Goal: Information Seeking & Learning: Learn about a topic

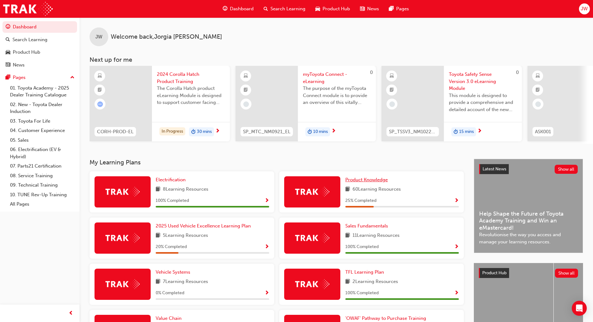
click at [374, 183] on span "Product Knowledge" at bounding box center [366, 180] width 42 height 6
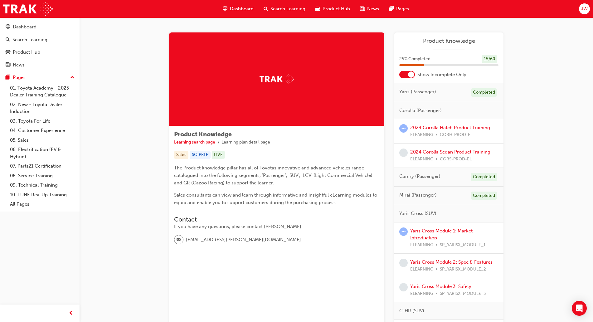
click at [435, 231] on link "Yaris Cross Module 1: Market Introduction" at bounding box center [441, 234] width 62 height 13
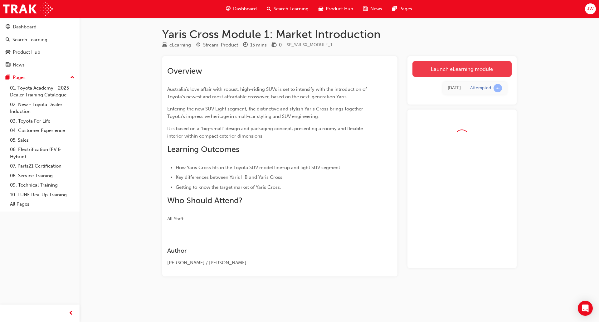
click at [428, 70] on link "Launch eLearning module" at bounding box center [462, 69] width 99 height 16
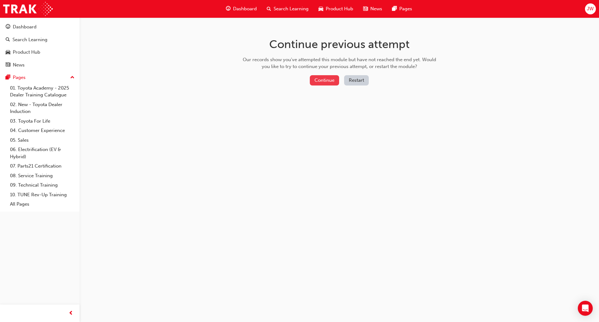
click at [323, 81] on button "Continue" at bounding box center [324, 80] width 29 height 10
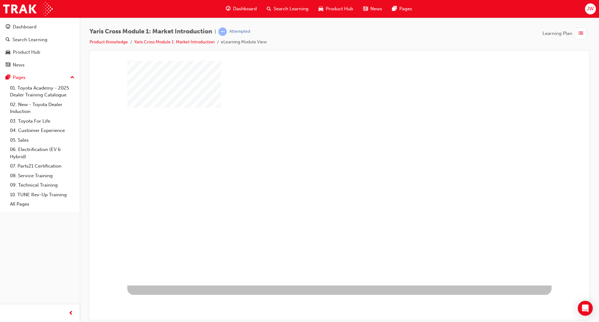
click at [321, 155] on div "play" at bounding box center [321, 155] width 0 height 0
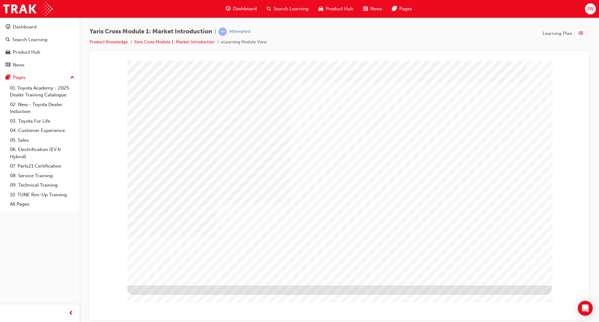
drag, startPoint x: 499, startPoint y: 275, endPoint x: 499, endPoint y: 267, distance: 7.2
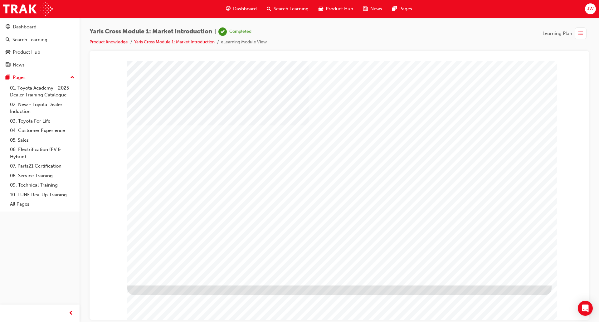
click at [241, 9] on span "Dashboard" at bounding box center [245, 8] width 24 height 7
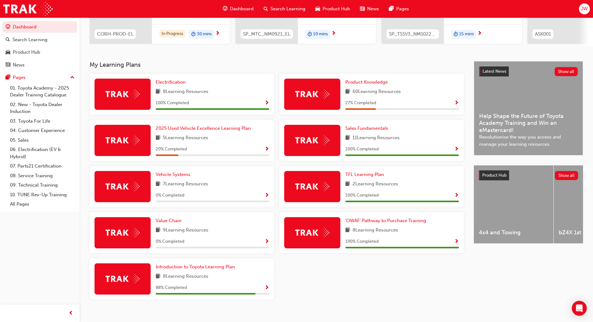
scroll to position [108, 0]
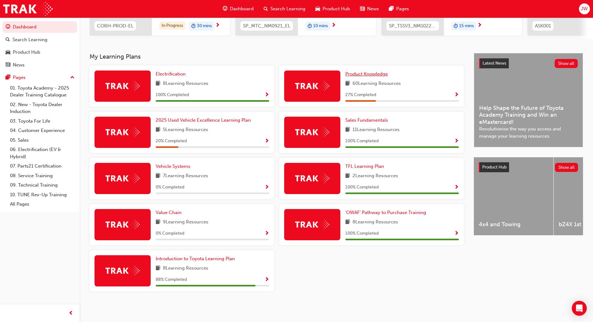
click at [358, 75] on span "Product Knowledge" at bounding box center [366, 74] width 42 height 6
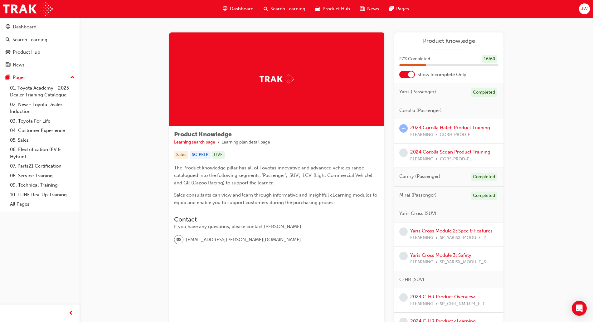
click at [481, 229] on link "Yaris Cross Module 2: Spec & Features" at bounding box center [451, 231] width 82 height 6
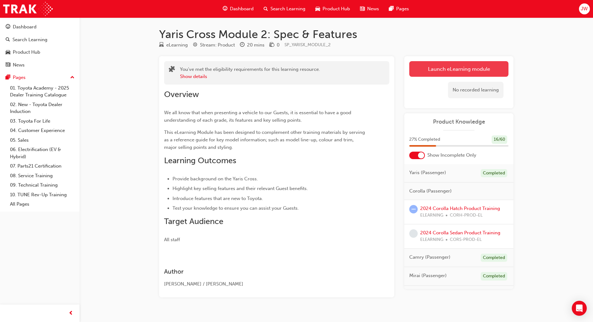
click at [439, 68] on link "Launch eLearning module" at bounding box center [458, 69] width 99 height 16
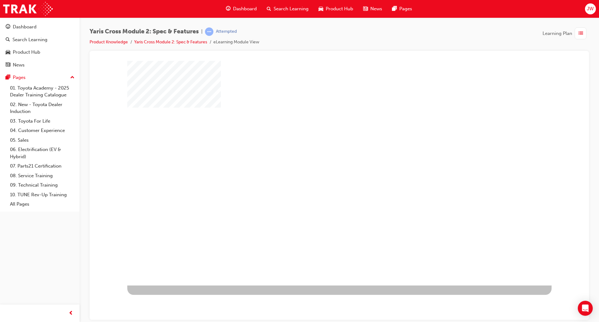
click at [321, 155] on div "play" at bounding box center [321, 155] width 0 height 0
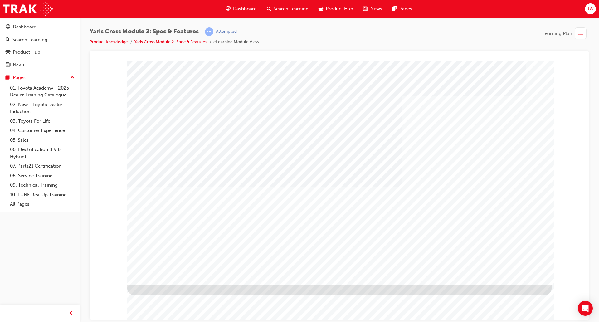
drag, startPoint x: 503, startPoint y: 273, endPoint x: 508, endPoint y: 264, distance: 10.2
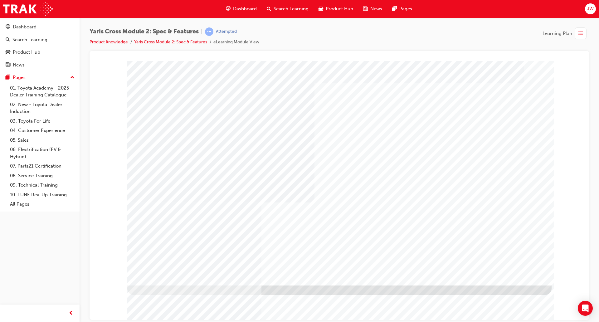
drag, startPoint x: 508, startPoint y: 270, endPoint x: 510, endPoint y: 274, distance: 4.6
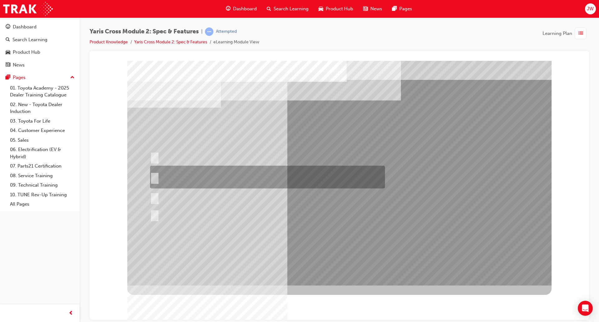
click at [262, 170] on div at bounding box center [266, 177] width 235 height 23
radio input "true"
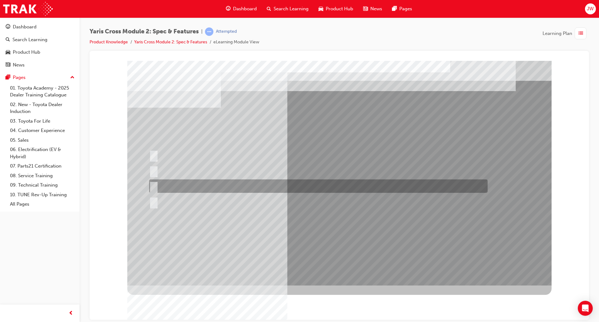
click at [192, 183] on div at bounding box center [317, 185] width 339 height 13
radio input "true"
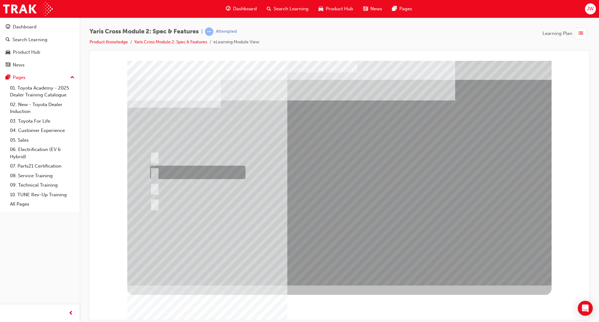
click at [189, 168] on div at bounding box center [196, 172] width 95 height 13
radio input "true"
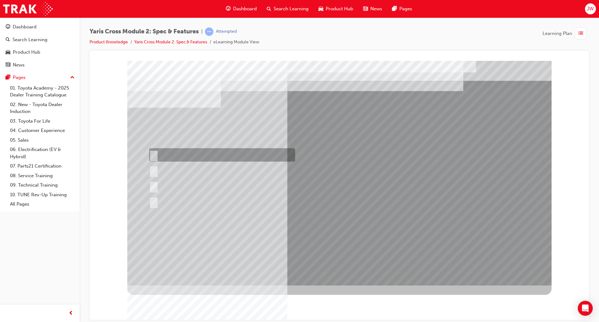
click at [192, 151] on div at bounding box center [221, 154] width 146 height 13
radio input "true"
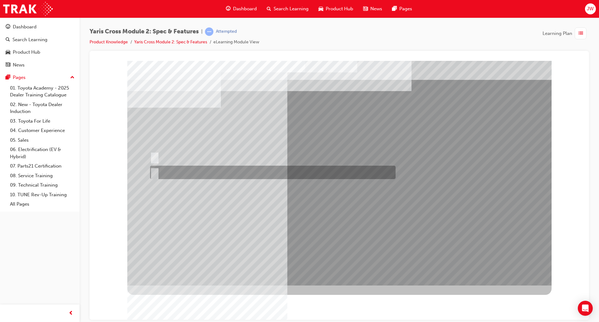
click at [187, 167] on div at bounding box center [272, 172] width 246 height 13
radio input "true"
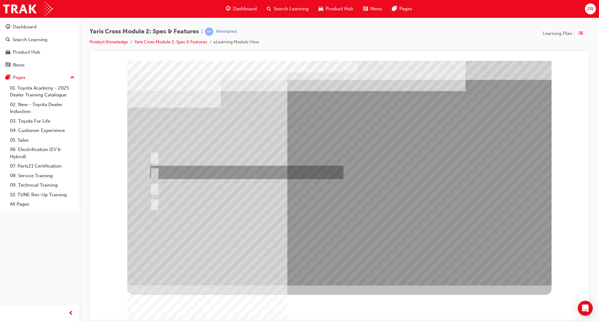
click at [180, 172] on div at bounding box center [245, 172] width 193 height 13
radio input "true"
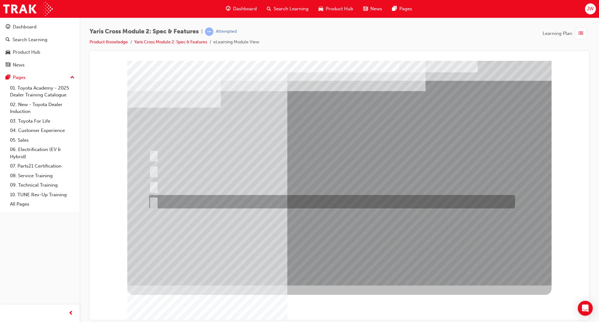
click at [180, 196] on div at bounding box center [331, 201] width 366 height 13
radio input "true"
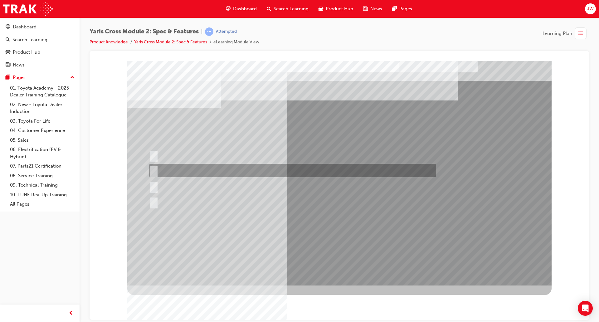
click at [192, 164] on div at bounding box center [291, 170] width 287 height 13
radio input "true"
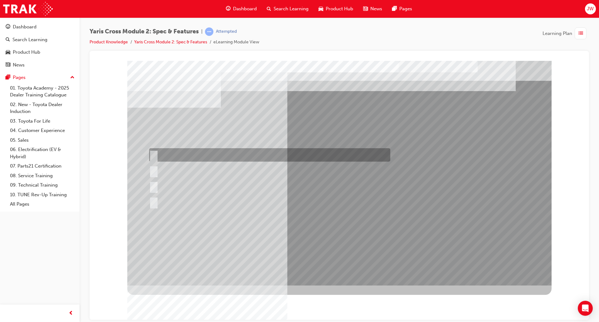
click at [177, 157] on div at bounding box center [268, 154] width 241 height 13
radio input "true"
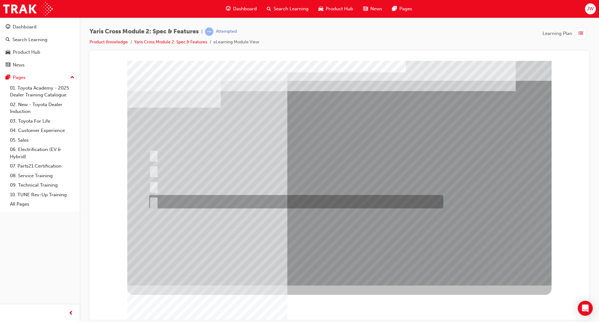
click at [217, 199] on div at bounding box center [295, 201] width 294 height 13
radio input "true"
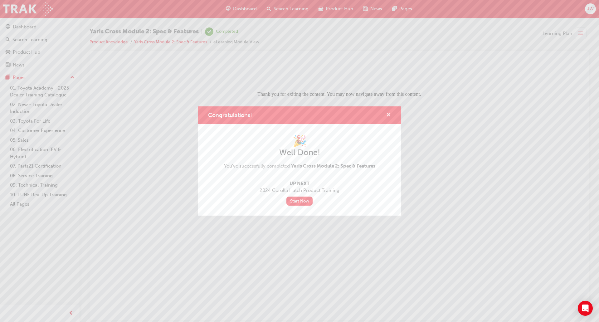
click at [389, 115] on span "cross-icon" at bounding box center [388, 116] width 5 height 6
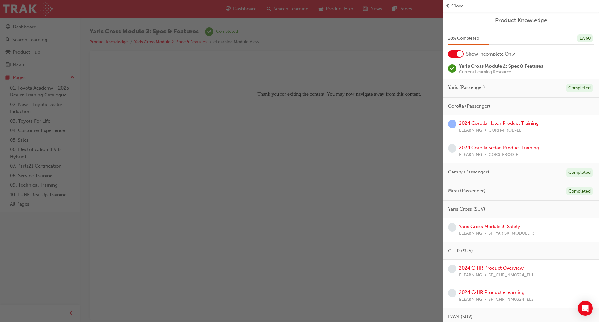
click at [364, 54] on div "button" at bounding box center [221, 161] width 443 height 322
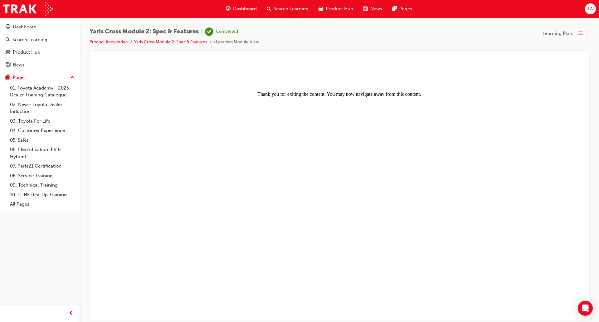
click at [231, 9] on div "Dashboard" at bounding box center [241, 8] width 41 height 13
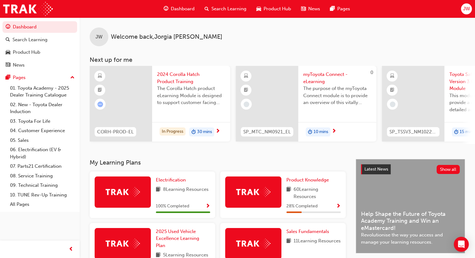
drag, startPoint x: 589, startPoint y: 0, endPoint x: 310, endPoint y: 49, distance: 283.2
click at [309, 46] on div "JW Welcome back , Jorgia Webb" at bounding box center [277, 31] width 395 height 29
click at [300, 183] on span "Product Knowledge" at bounding box center [307, 180] width 42 height 6
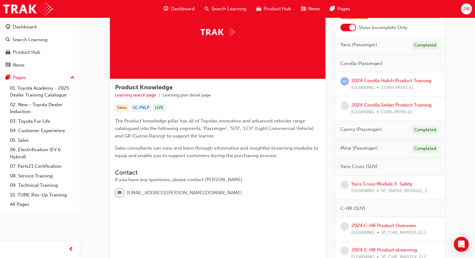
scroll to position [62, 0]
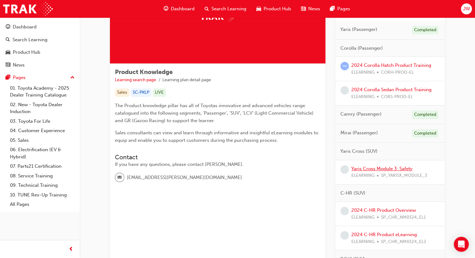
click at [394, 167] on link "Yaris Cross Module 3: Safety" at bounding box center [381, 169] width 61 height 6
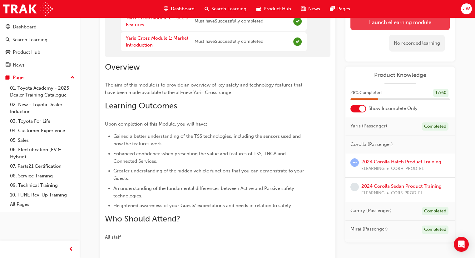
click at [360, 25] on button "Launch eLearning module" at bounding box center [399, 22] width 99 height 16
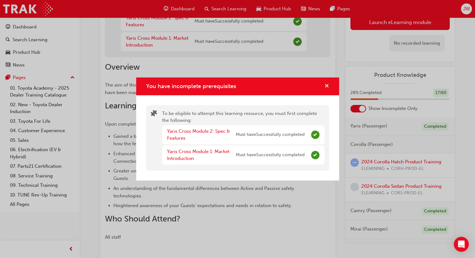
click at [327, 86] on span "cross-icon" at bounding box center [326, 87] width 5 height 6
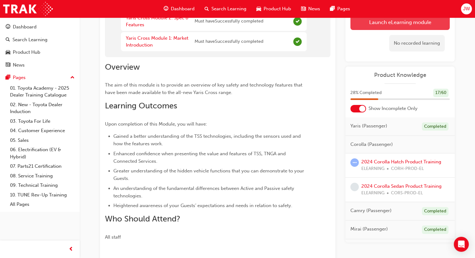
click at [371, 28] on button "Launch eLearning module" at bounding box center [399, 22] width 99 height 16
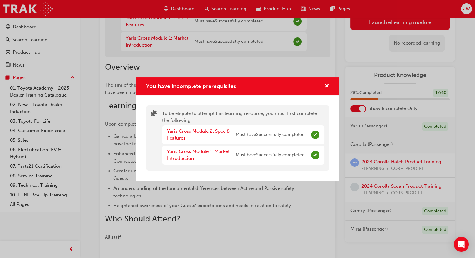
click at [328, 81] on div "You have incomplete prerequisites" at bounding box center [237, 86] width 203 height 18
click at [325, 85] on span "cross-icon" at bounding box center [326, 87] width 5 height 6
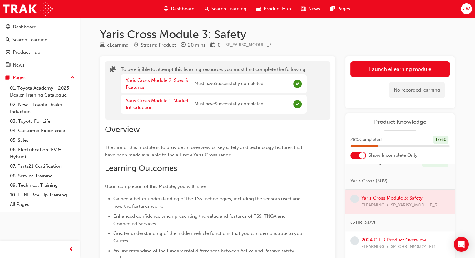
scroll to position [125, 0]
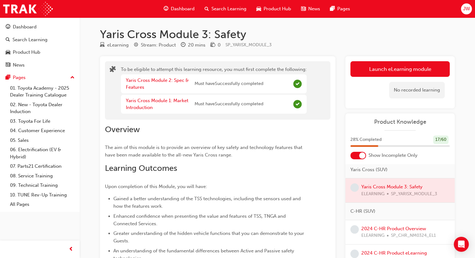
click at [407, 186] on div at bounding box center [399, 190] width 109 height 24
click at [168, 8] on span "guage-icon" at bounding box center [166, 9] width 5 height 8
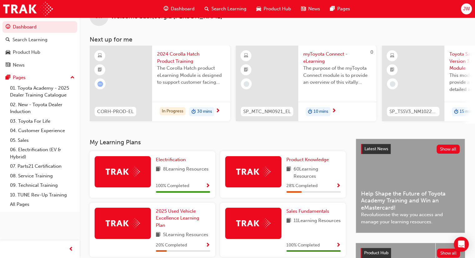
scroll to position [31, 0]
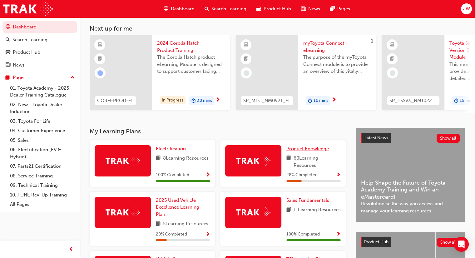
click at [308, 148] on span "Product Knowledge" at bounding box center [307, 149] width 42 height 6
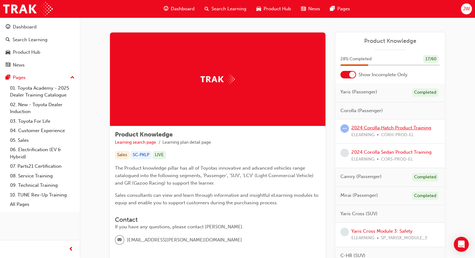
click at [391, 125] on link "2024 Corolla Hatch Product Training" at bounding box center [391, 128] width 80 height 6
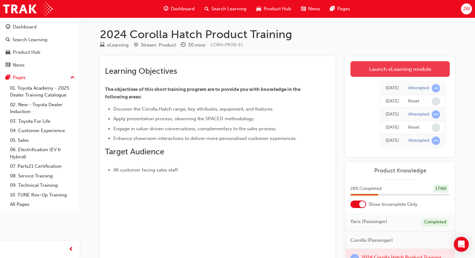
click at [384, 71] on link "Launch eLearning module" at bounding box center [399, 69] width 99 height 16
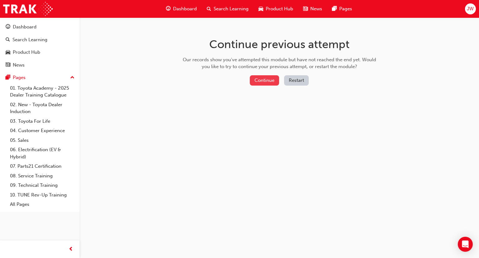
click at [256, 81] on button "Continue" at bounding box center [264, 80] width 29 height 10
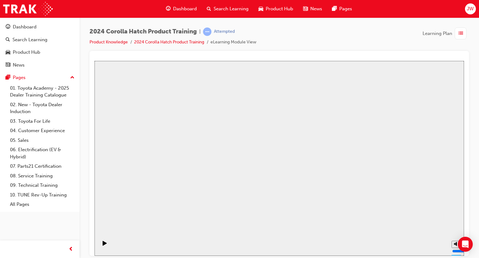
click at [182, 7] on span "Dashboard" at bounding box center [185, 8] width 24 height 7
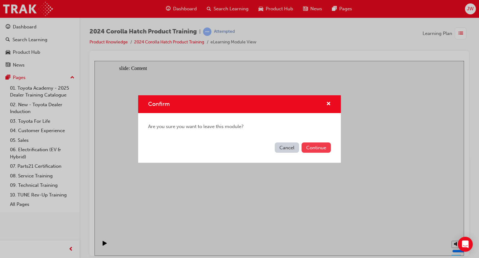
click at [313, 147] on button "Continue" at bounding box center [316, 147] width 29 height 10
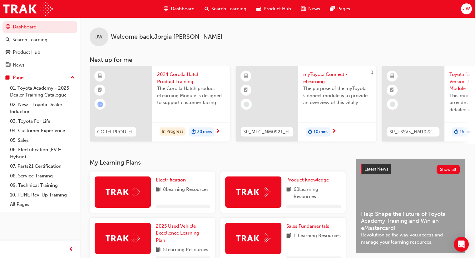
click at [321, 177] on div "Product Knowledge 60 Learning Resources" at bounding box center [282, 191] width 125 height 41
click at [321, 183] on span "Product Knowledge" at bounding box center [307, 180] width 42 height 6
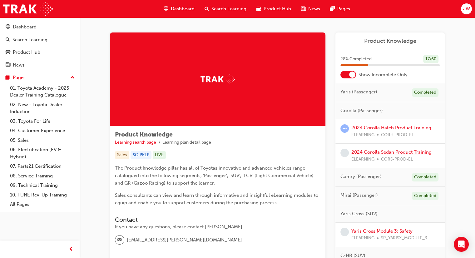
click at [411, 153] on link "2024 Corolla Sedan Product Training" at bounding box center [391, 152] width 80 height 6
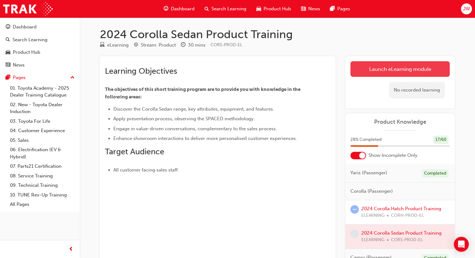
click at [373, 71] on link "Launch eLearning module" at bounding box center [399, 69] width 99 height 16
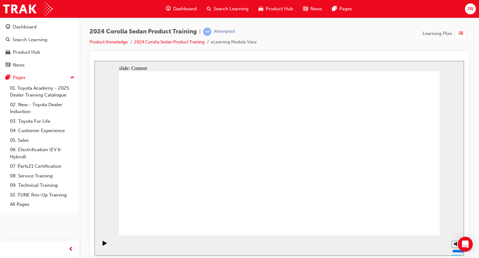
drag, startPoint x: 404, startPoint y: 218, endPoint x: 407, endPoint y: 223, distance: 5.6
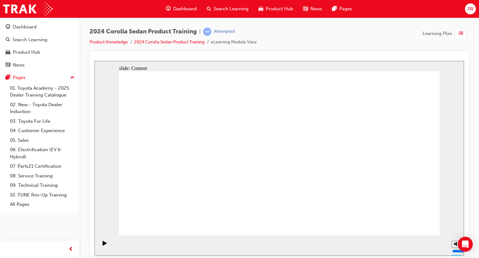
drag, startPoint x: 415, startPoint y: 227, endPoint x: 414, endPoint y: 223, distance: 4.2
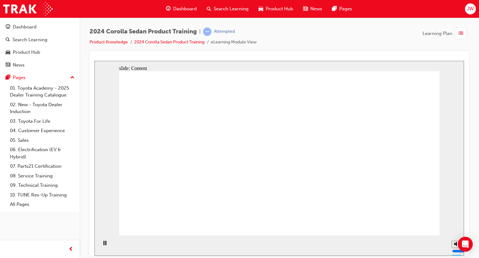
drag, startPoint x: 411, startPoint y: 228, endPoint x: 417, endPoint y: 224, distance: 7.6
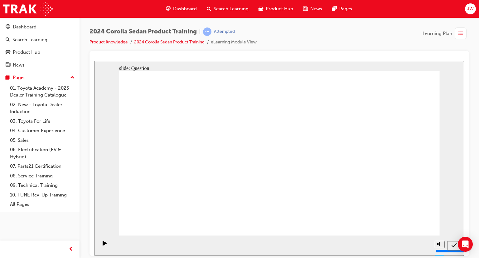
radio input "true"
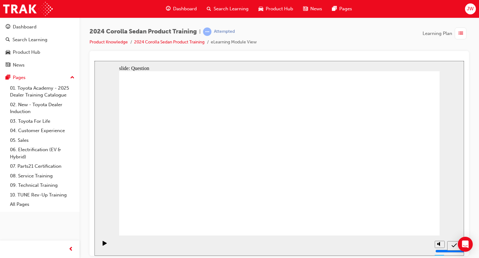
radio input "true"
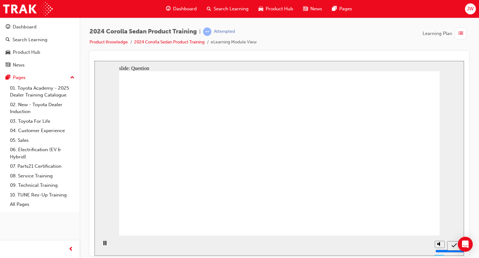
radio input "true"
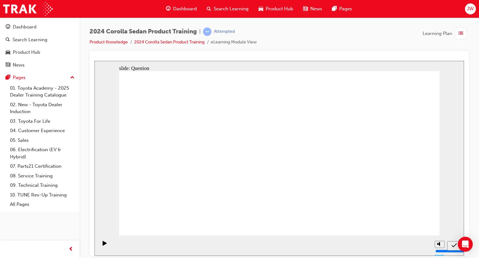
drag, startPoint x: 301, startPoint y: 147, endPoint x: 187, endPoint y: 199, distance: 125.7
drag, startPoint x: 202, startPoint y: 145, endPoint x: 311, endPoint y: 209, distance: 126.3
drag, startPoint x: 249, startPoint y: 134, endPoint x: 360, endPoint y: 180, distance: 120.2
drag, startPoint x: 346, startPoint y: 137, endPoint x: 238, endPoint y: 192, distance: 120.6
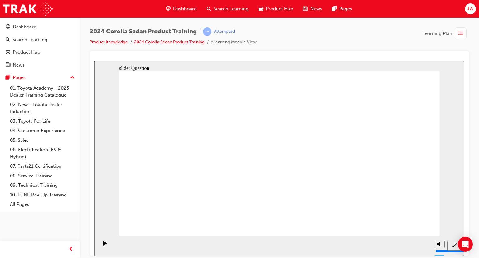
drag, startPoint x: 191, startPoint y: 187, endPoint x: 194, endPoint y: 184, distance: 4.0
drag, startPoint x: 340, startPoint y: 121, endPoint x: 346, endPoint y: 111, distance: 12.2
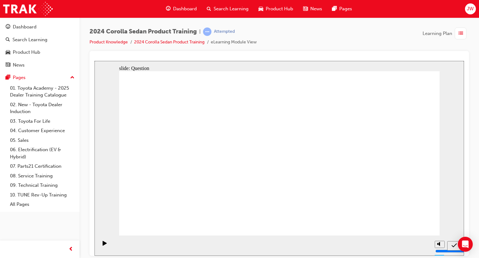
radio input "true"
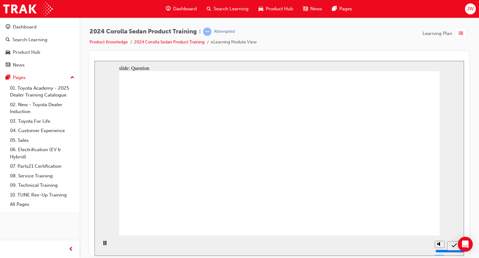
radio input "true"
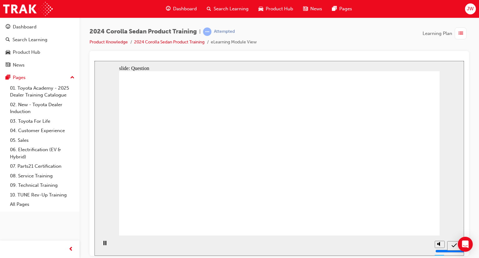
radio input "true"
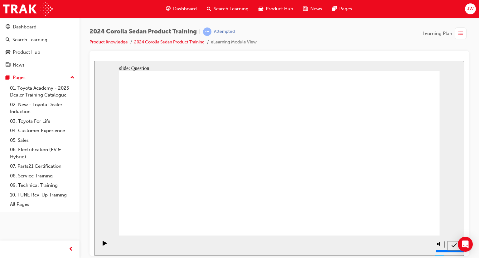
drag, startPoint x: 261, startPoint y: 143, endPoint x: 337, endPoint y: 205, distance: 98.0
drag, startPoint x: 372, startPoint y: 148, endPoint x: 269, endPoint y: 194, distance: 113.4
drag, startPoint x: 190, startPoint y: 145, endPoint x: 358, endPoint y: 195, distance: 175.4
drag, startPoint x: 306, startPoint y: 144, endPoint x: 204, endPoint y: 197, distance: 115.1
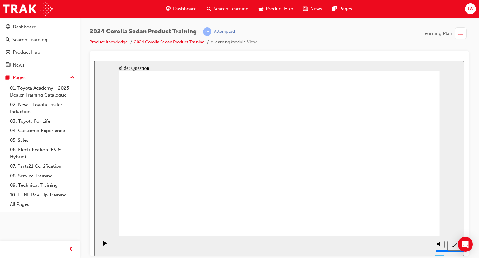
radio input "true"
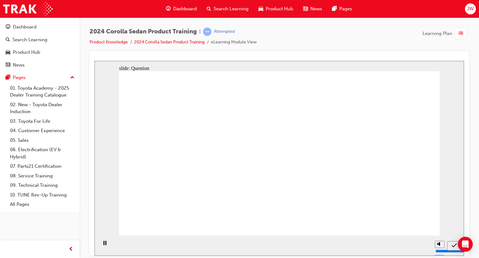
radio input "true"
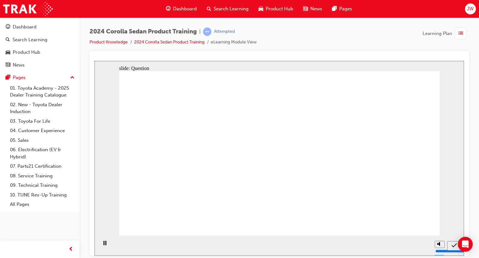
radio input "true"
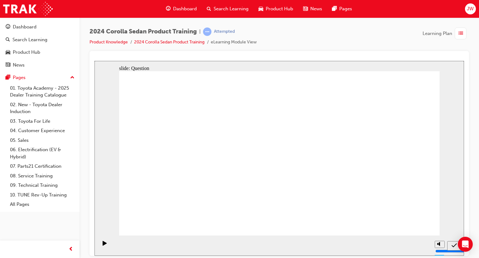
radio input "true"
drag, startPoint x: 406, startPoint y: 219, endPoint x: 410, endPoint y: 223, distance: 6.0
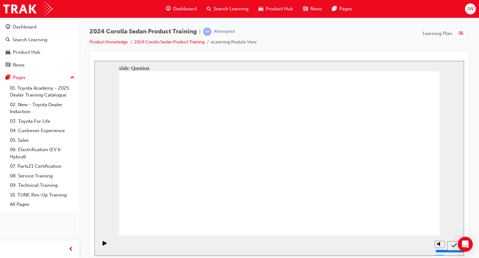
drag, startPoint x: 246, startPoint y: 141, endPoint x: 310, endPoint y: 202, distance: 87.8
drag, startPoint x: 310, startPoint y: 149, endPoint x: 210, endPoint y: 199, distance: 111.1
drag, startPoint x: 223, startPoint y: 144, endPoint x: 303, endPoint y: 158, distance: 81.5
drag, startPoint x: 180, startPoint y: 143, endPoint x: 354, endPoint y: 188, distance: 180.0
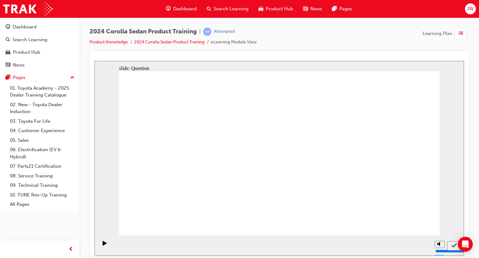
drag, startPoint x: 357, startPoint y: 148, endPoint x: 247, endPoint y: 198, distance: 120.6
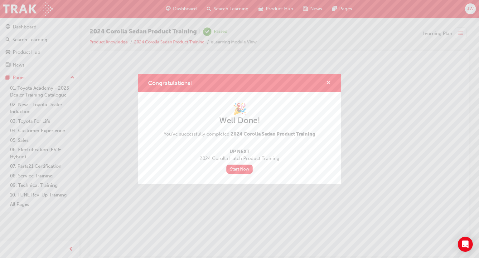
click at [328, 85] on span "cross-icon" at bounding box center [328, 84] width 5 height 6
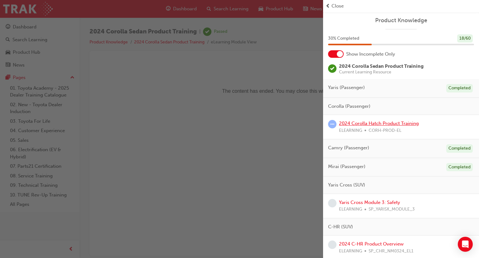
click at [392, 125] on link "2024 Corolla Hatch Product Training" at bounding box center [379, 123] width 80 height 6
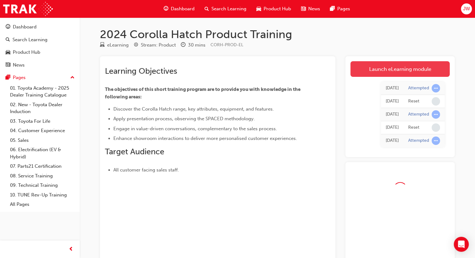
click at [407, 73] on link "Launch eLearning module" at bounding box center [399, 69] width 99 height 16
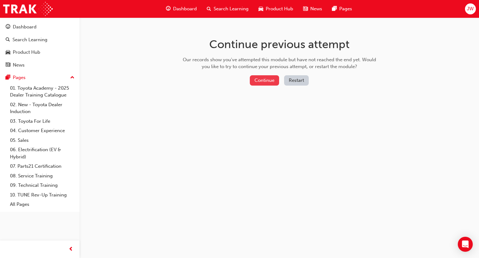
click at [259, 82] on button "Continue" at bounding box center [264, 80] width 29 height 10
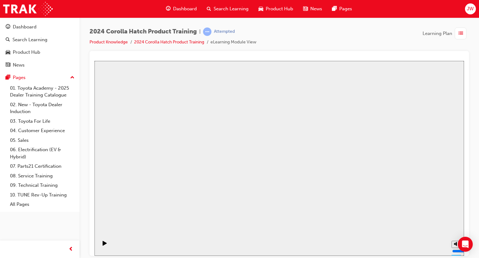
click at [182, 7] on span "Dashboard" at bounding box center [185, 8] width 24 height 7
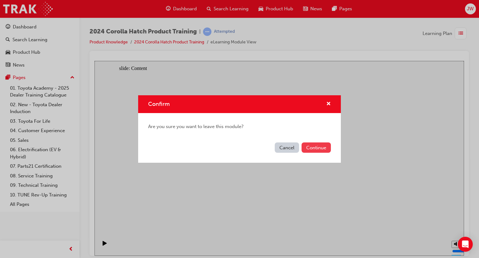
click at [317, 148] on button "Continue" at bounding box center [316, 147] width 29 height 10
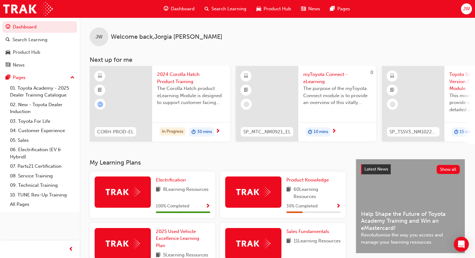
scroll to position [31, 0]
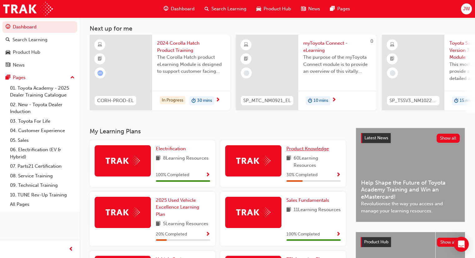
click at [315, 150] on span "Product Knowledge" at bounding box center [307, 149] width 42 height 6
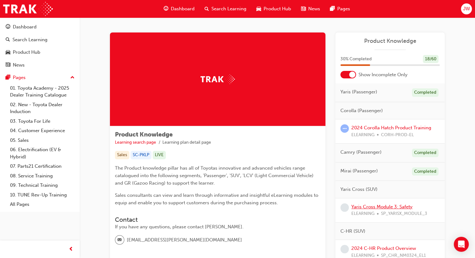
click at [394, 206] on link "Yaris Cross Module 3: Safety" at bounding box center [381, 207] width 61 height 6
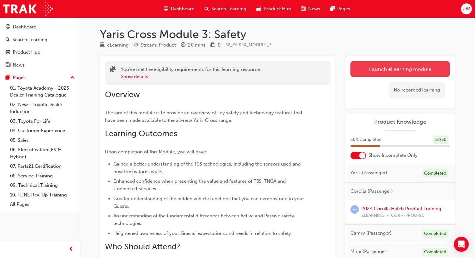
click at [359, 69] on button "Launch eLearning module" at bounding box center [399, 69] width 99 height 16
